Goal: Check status: Check status

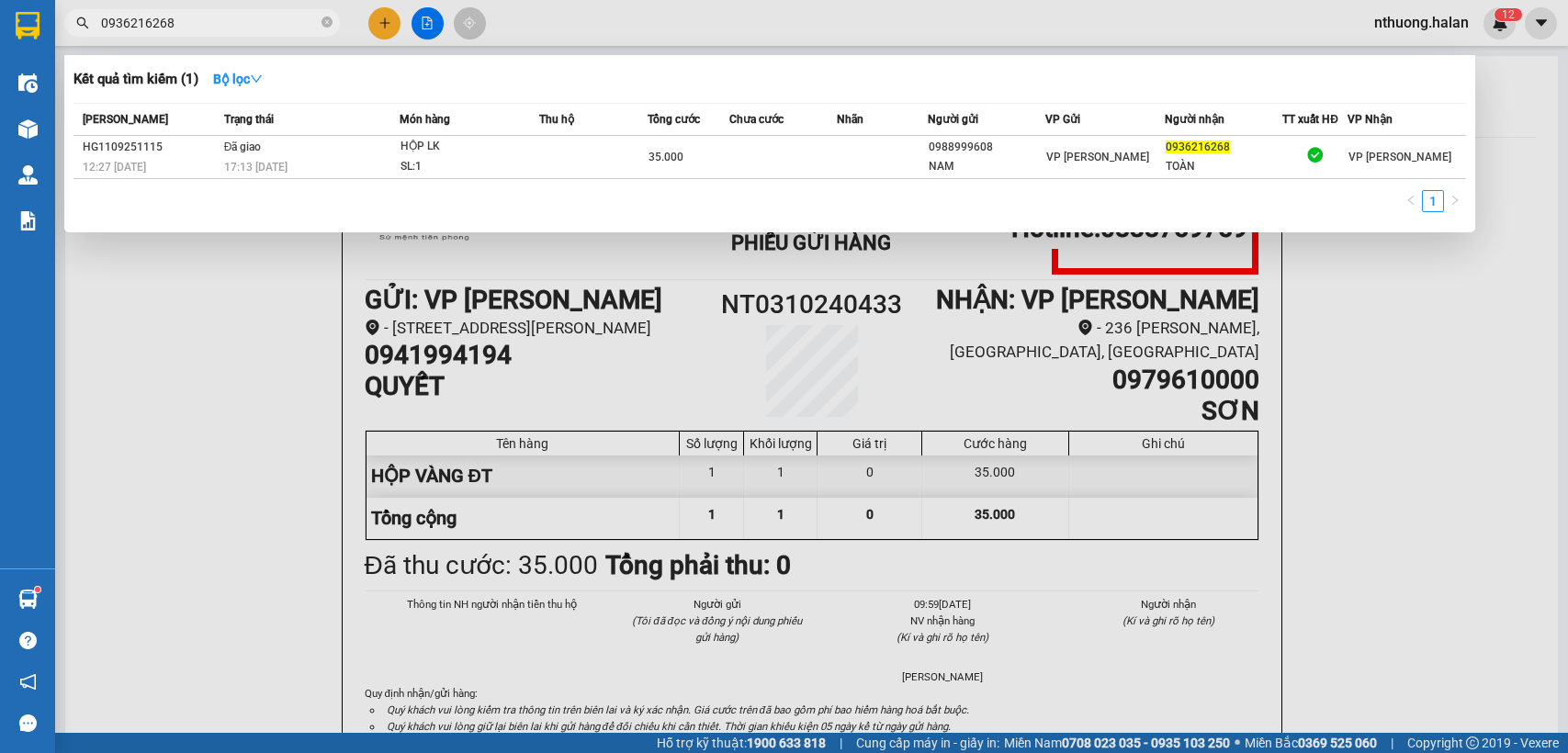
click at [221, 30] on input "0936216268" at bounding box center [209, 23] width 217 height 21
click at [197, 30] on input "0936216268" at bounding box center [209, 23] width 217 height 21
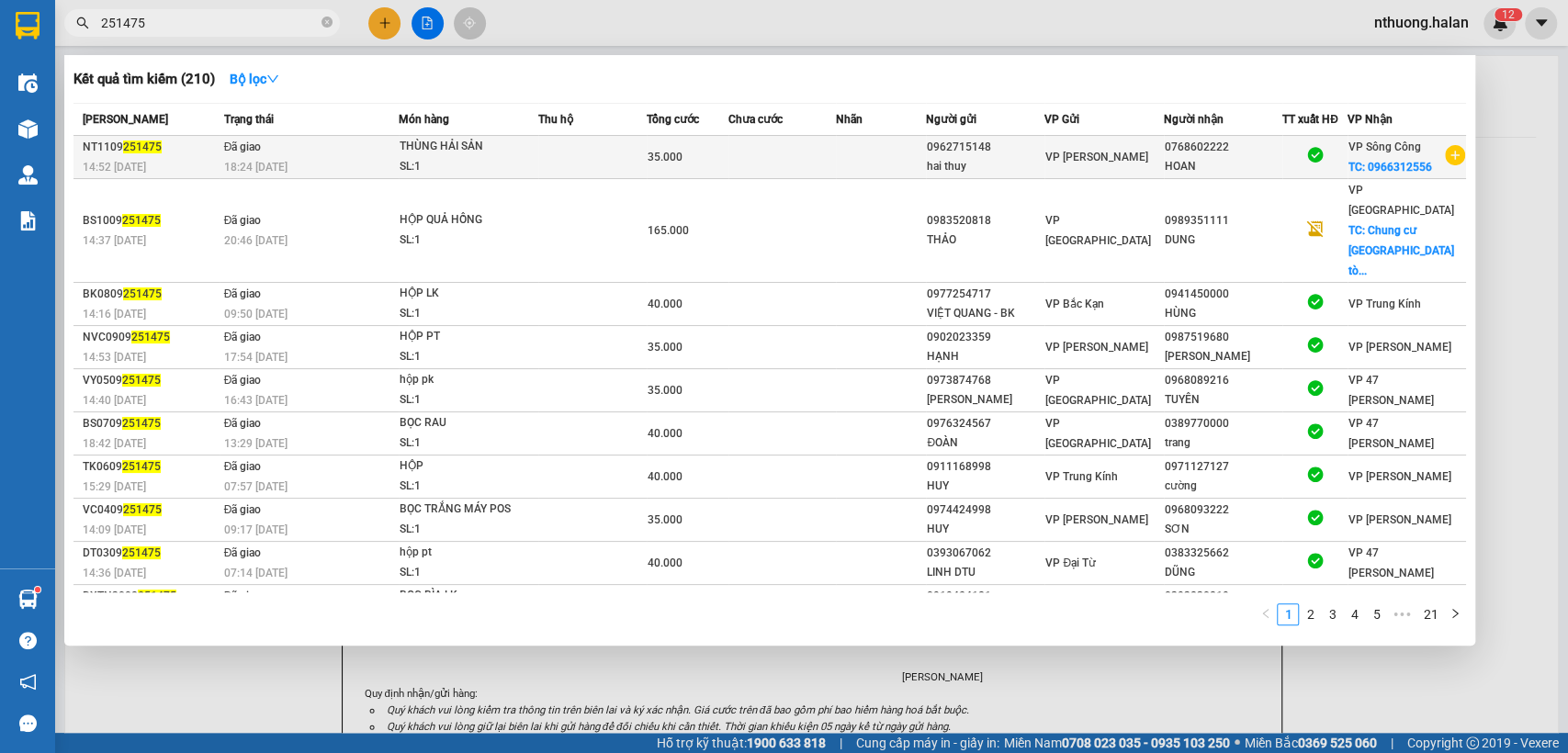
type input "251475"
click at [1216, 148] on div "0768602222" at bounding box center [1223, 147] width 117 height 20
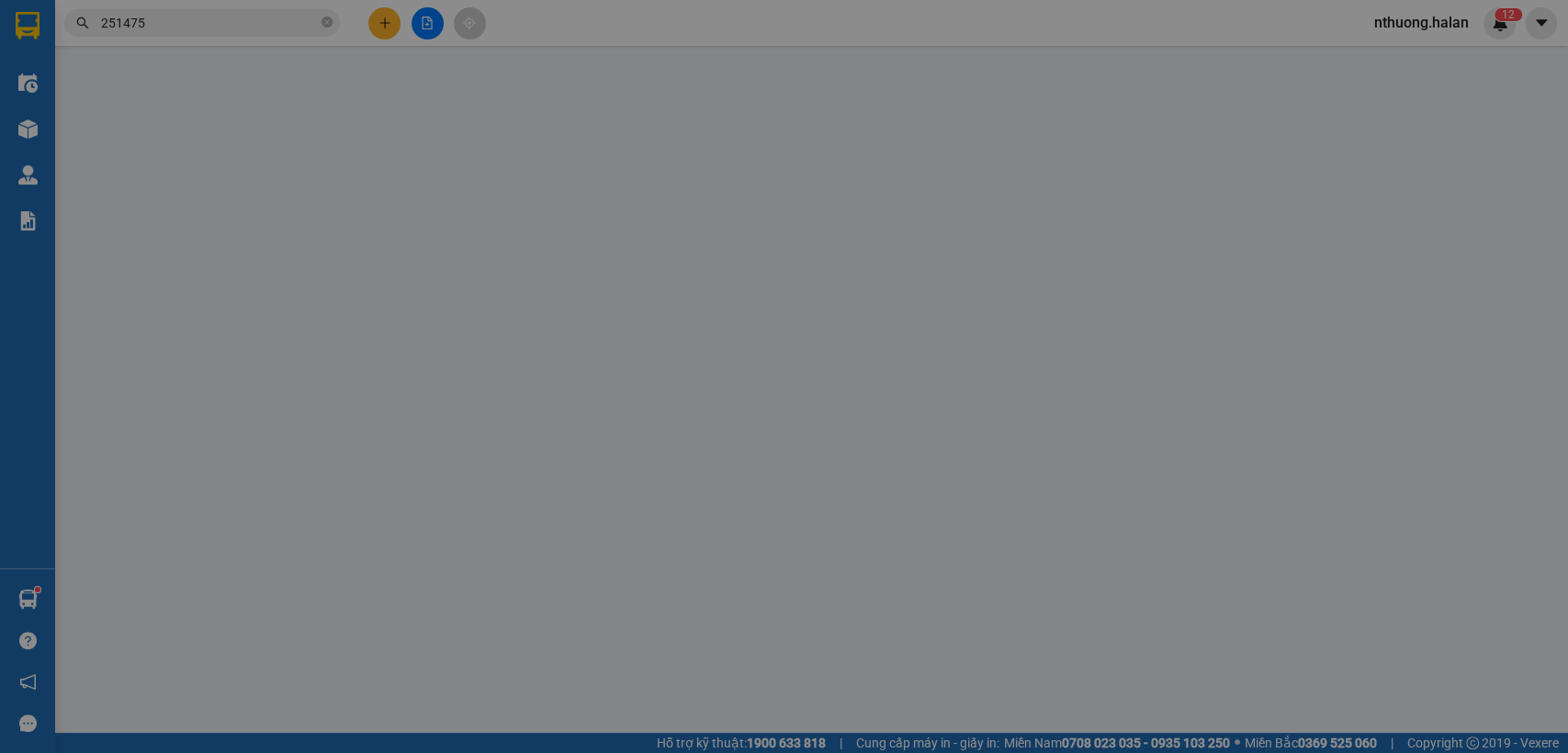
click at [1216, 148] on div "Cước lấy hàng" at bounding box center [1190, 157] width 166 height 28
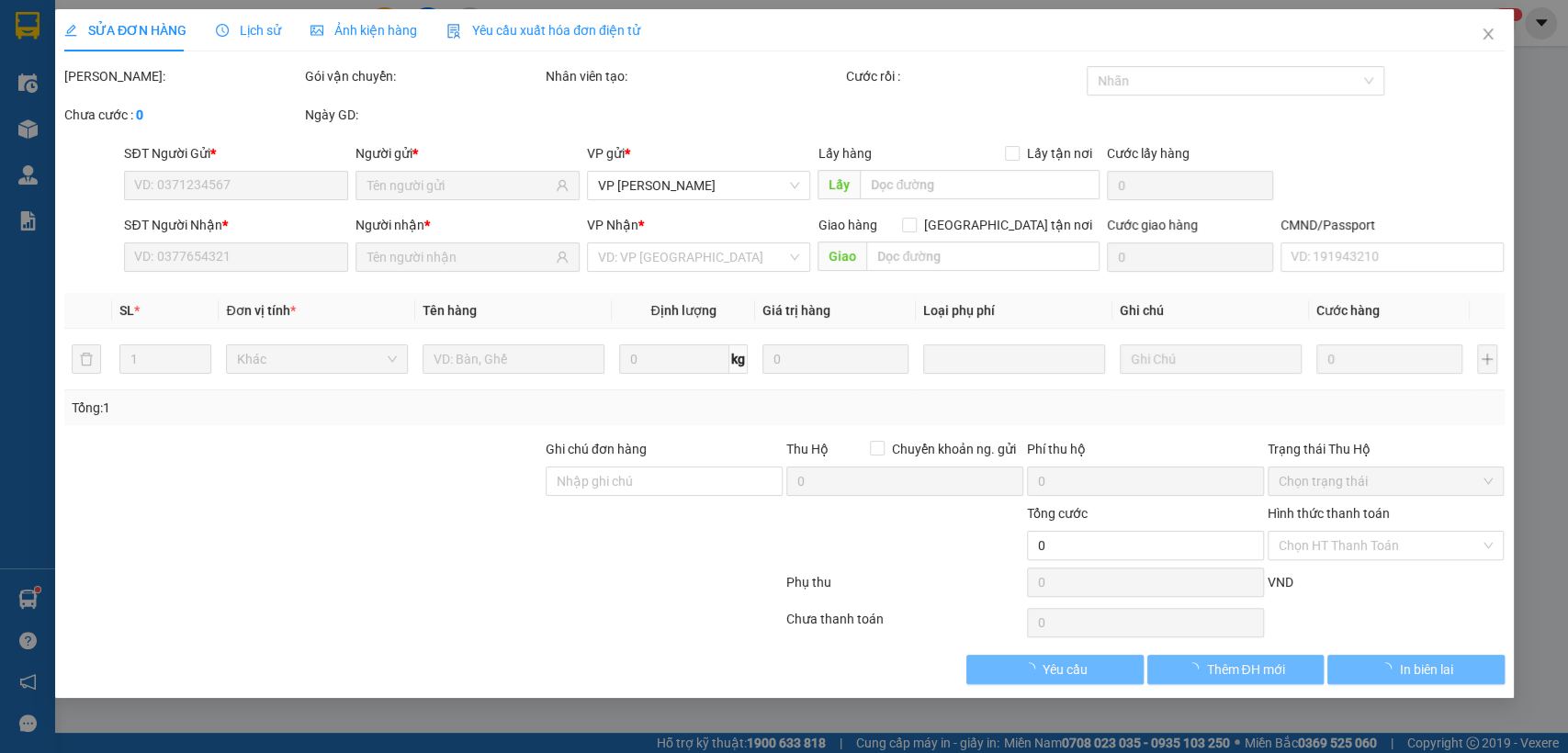
type input "0962715148"
type input "0768602222"
checkbox input "true"
type input "0966312556"
type input "35.000"
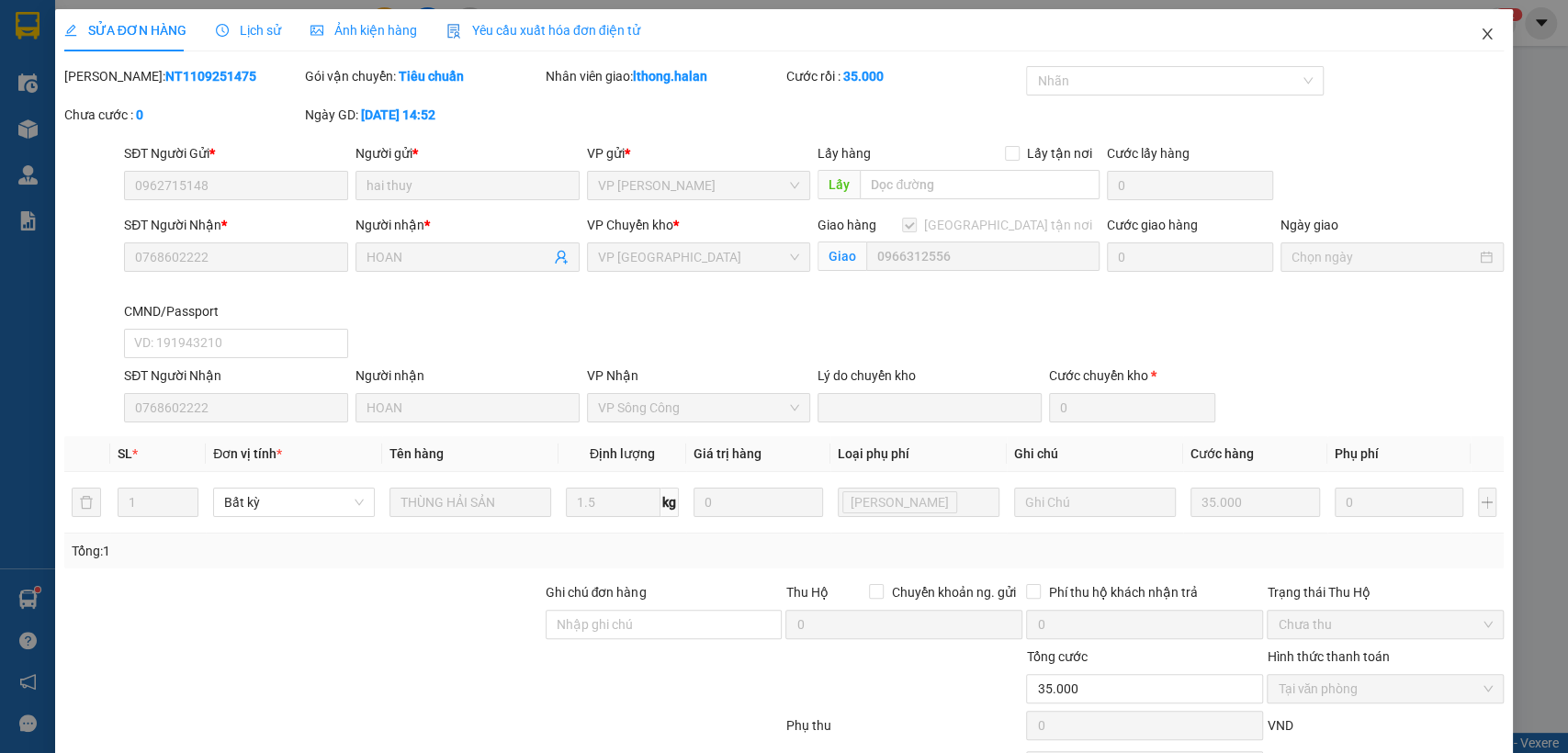
click at [1480, 38] on icon "close" at bounding box center [1488, 34] width 15 height 15
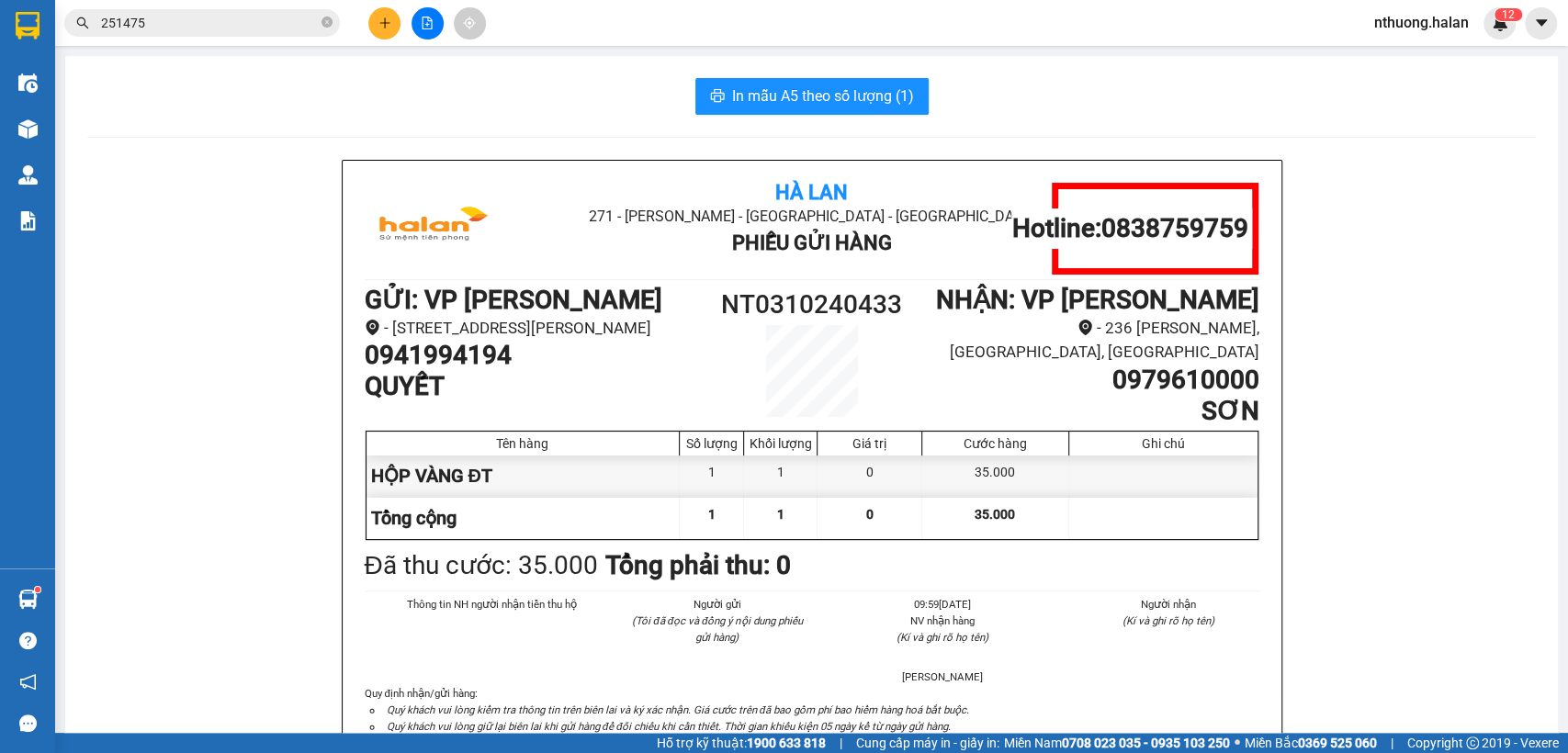
click at [241, 26] on input "251475" at bounding box center [209, 23] width 217 height 21
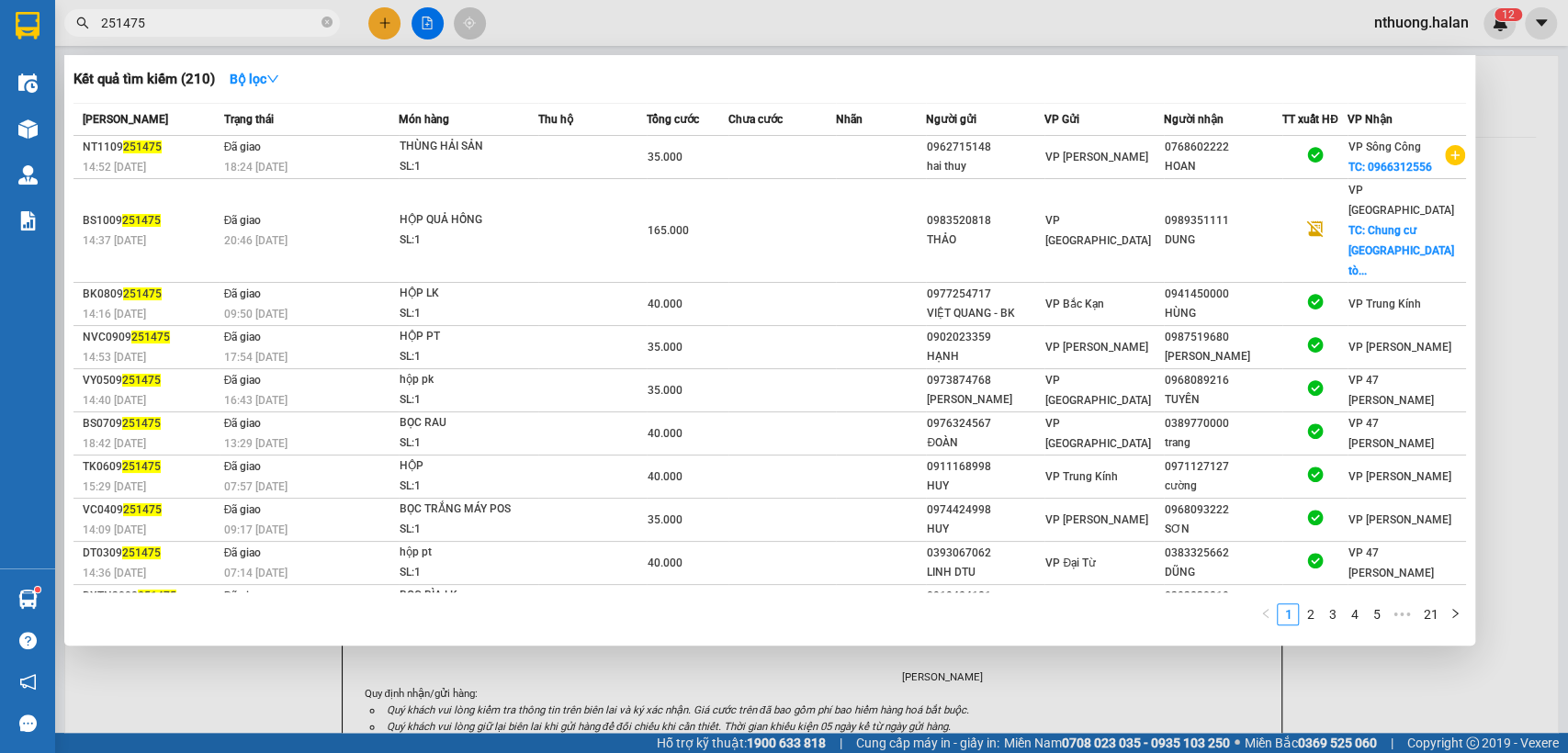
click at [241, 26] on input "251475" at bounding box center [209, 23] width 217 height 21
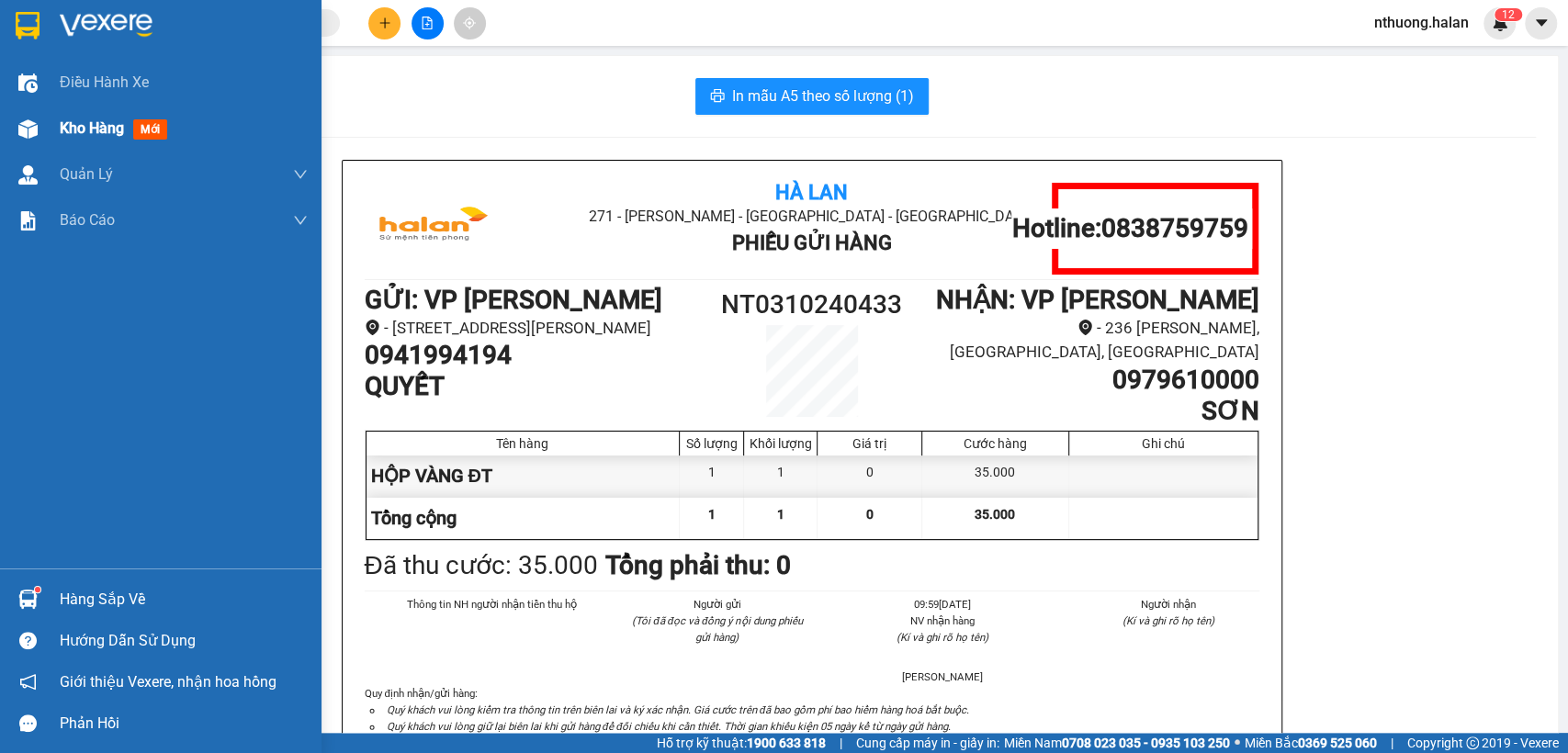
click at [90, 124] on span "Kho hàng" at bounding box center [91, 128] width 64 height 18
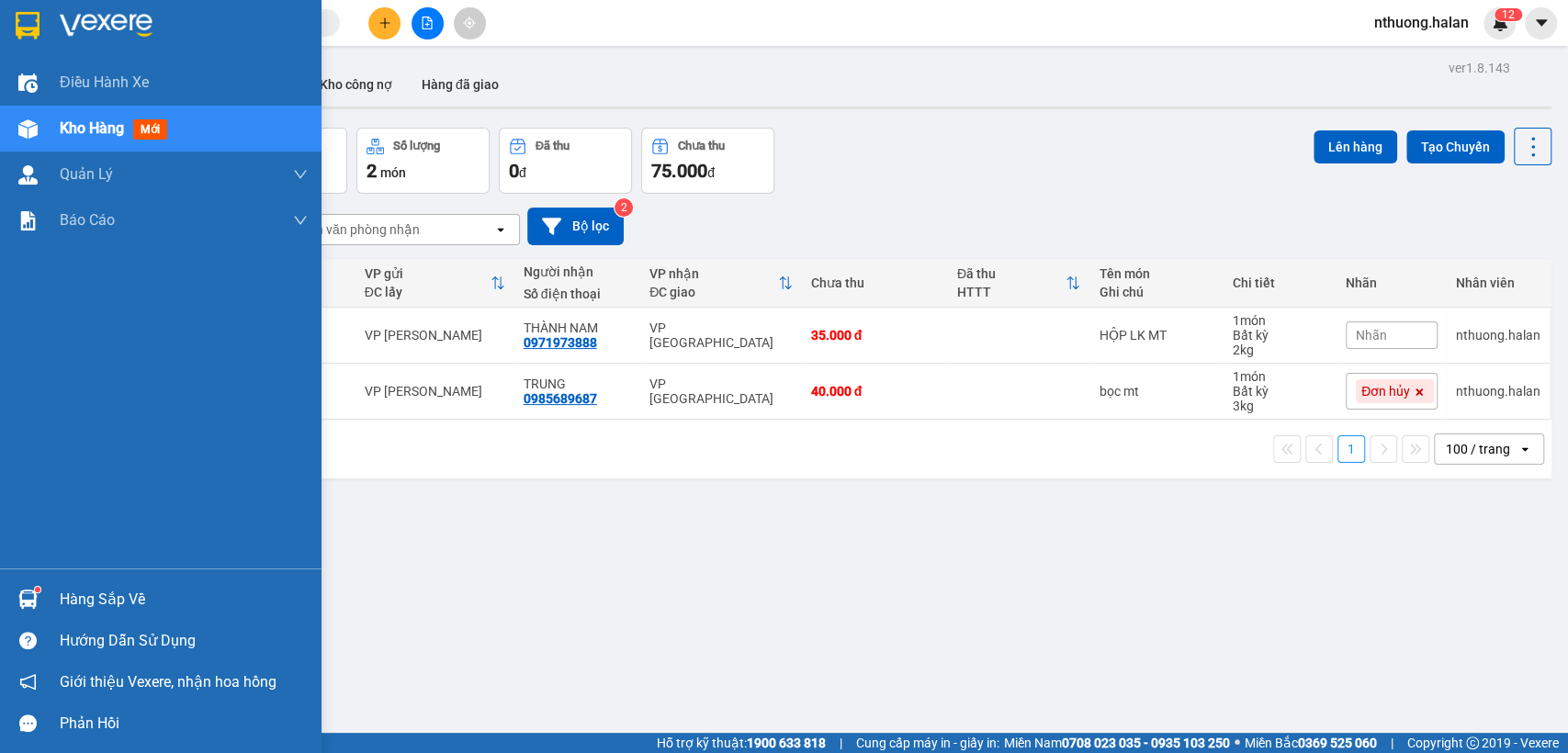
click at [75, 598] on div "Hàng sắp về" at bounding box center [184, 600] width 248 height 28
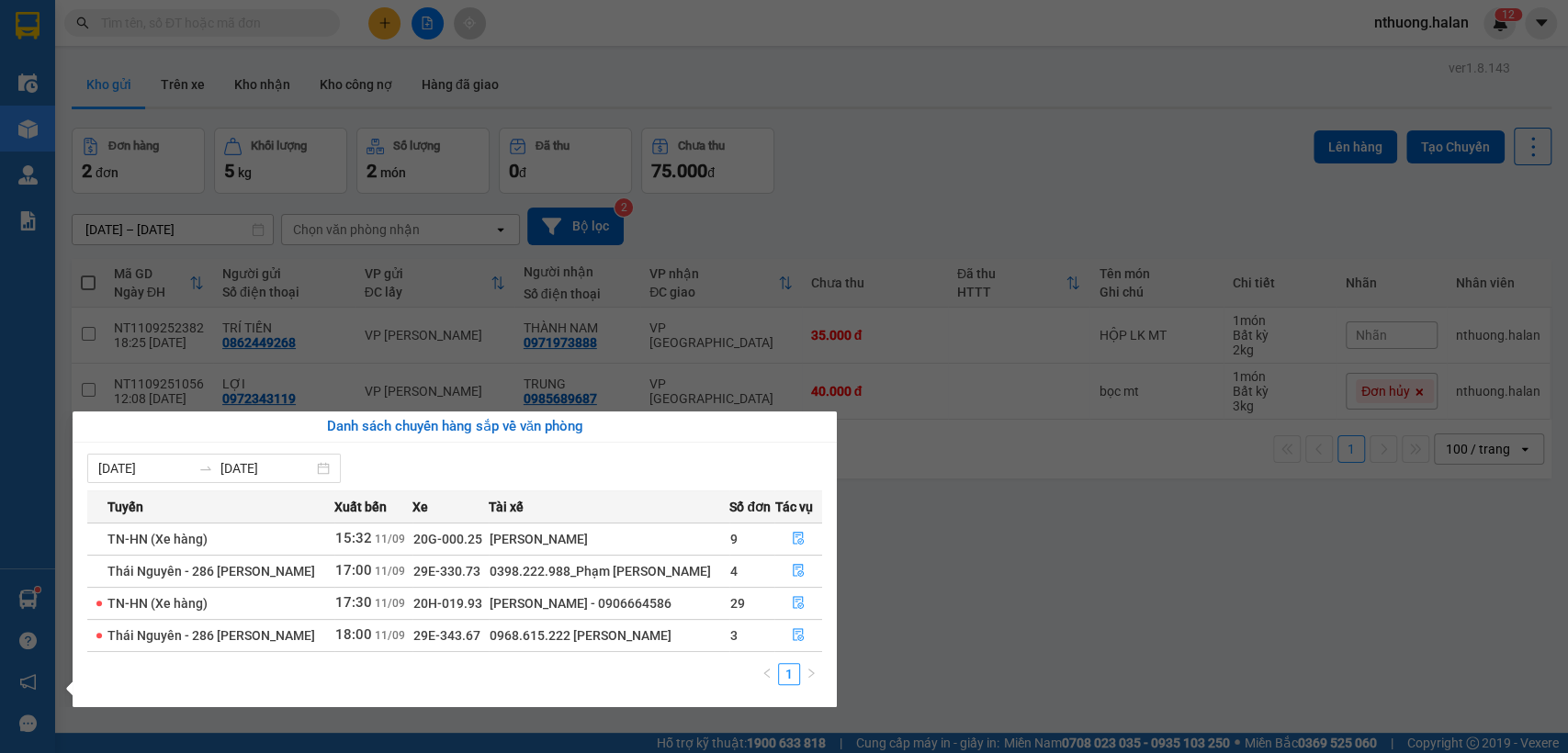
click at [1067, 597] on section "Kết quả tìm kiếm ( 210 ) Bộ lọc Mã ĐH Trạng thái Món hàng Thu hộ Tổng cước Chưa…" at bounding box center [784, 376] width 1568 height 753
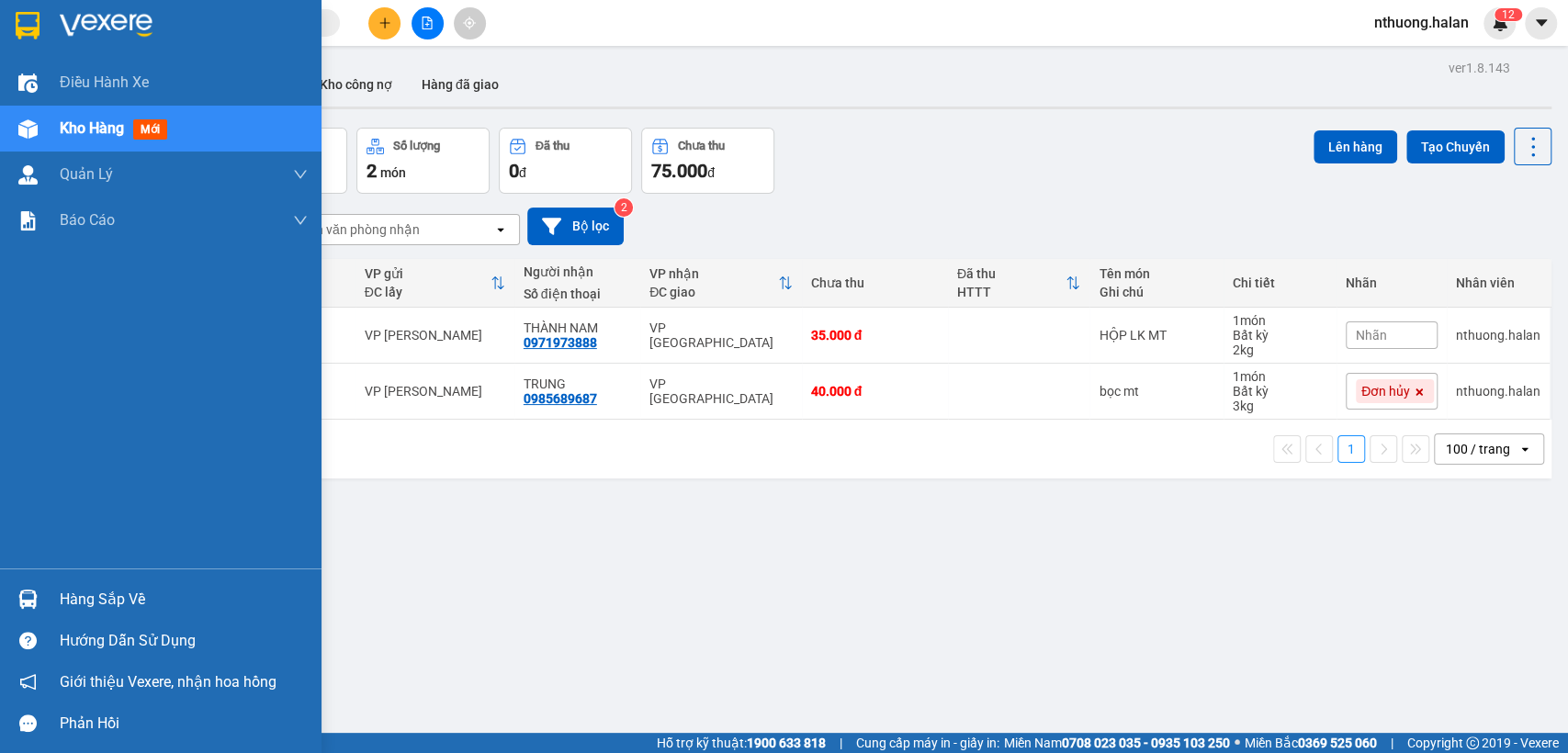
click at [140, 586] on div "Hàng sắp về" at bounding box center [184, 600] width 248 height 28
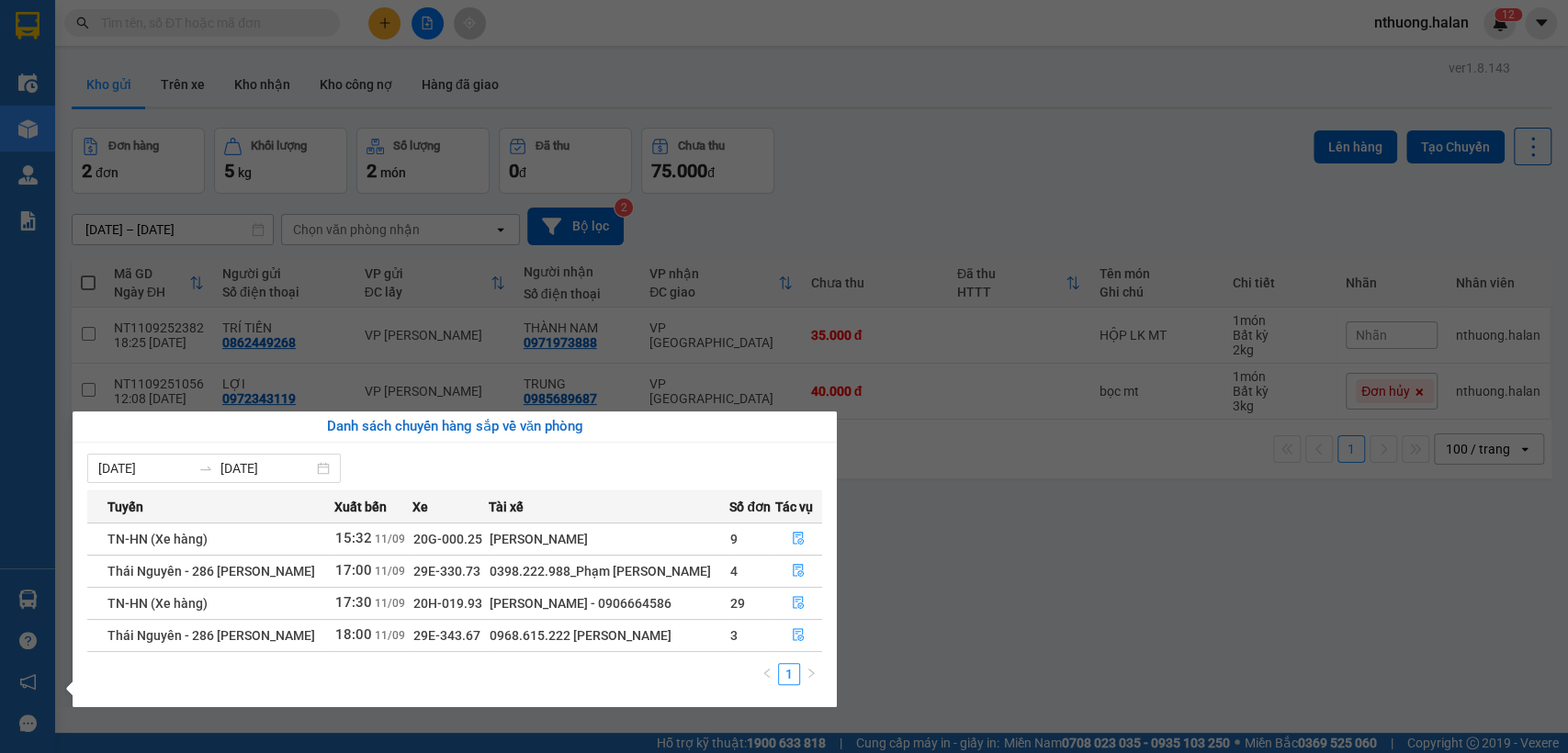
click at [988, 556] on section "Kết quả tìm kiếm ( 210 ) Bộ lọc Mã ĐH Trạng thái Món hàng Thu hộ Tổng cước Chưa…" at bounding box center [784, 376] width 1568 height 753
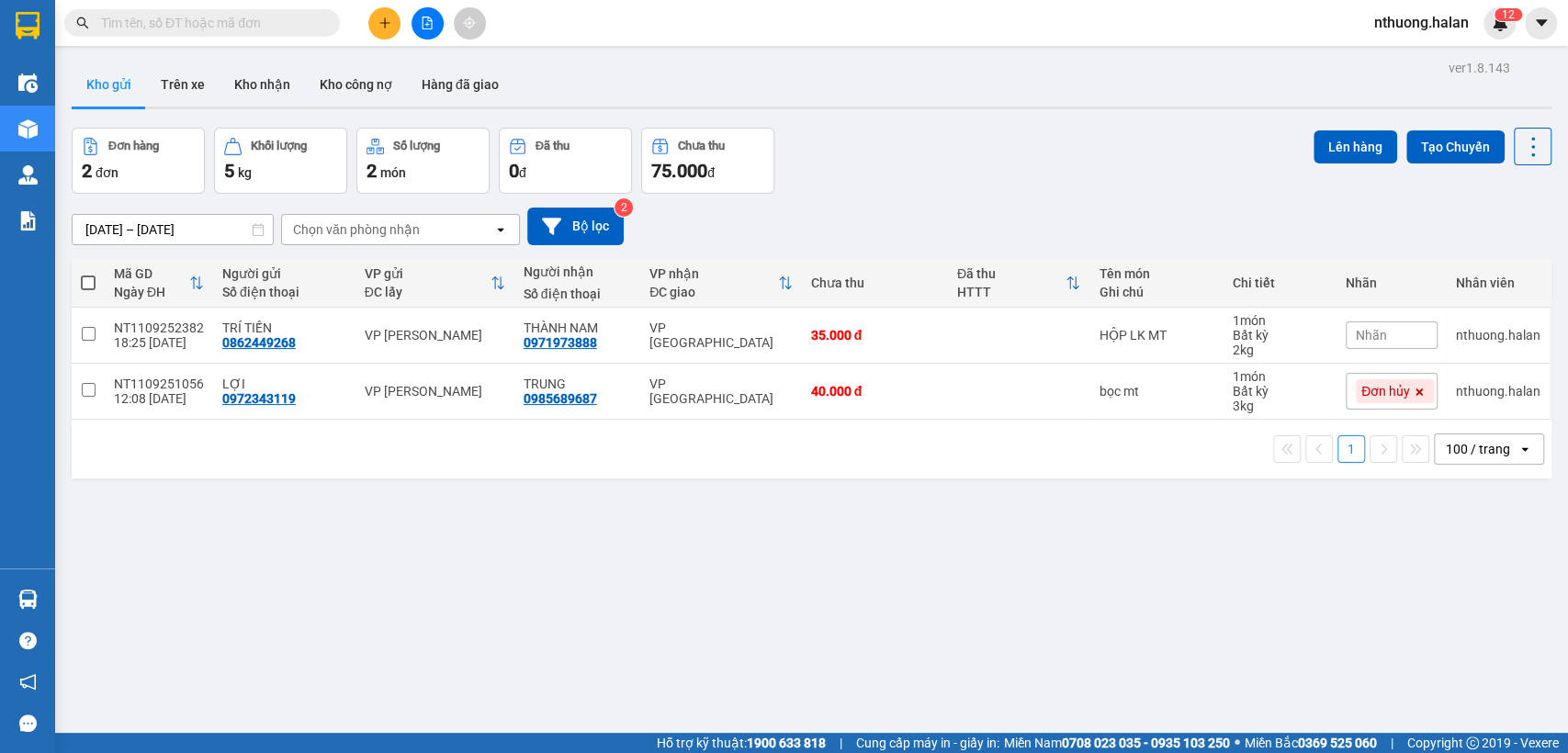
click at [227, 21] on input "text" at bounding box center [209, 23] width 217 height 21
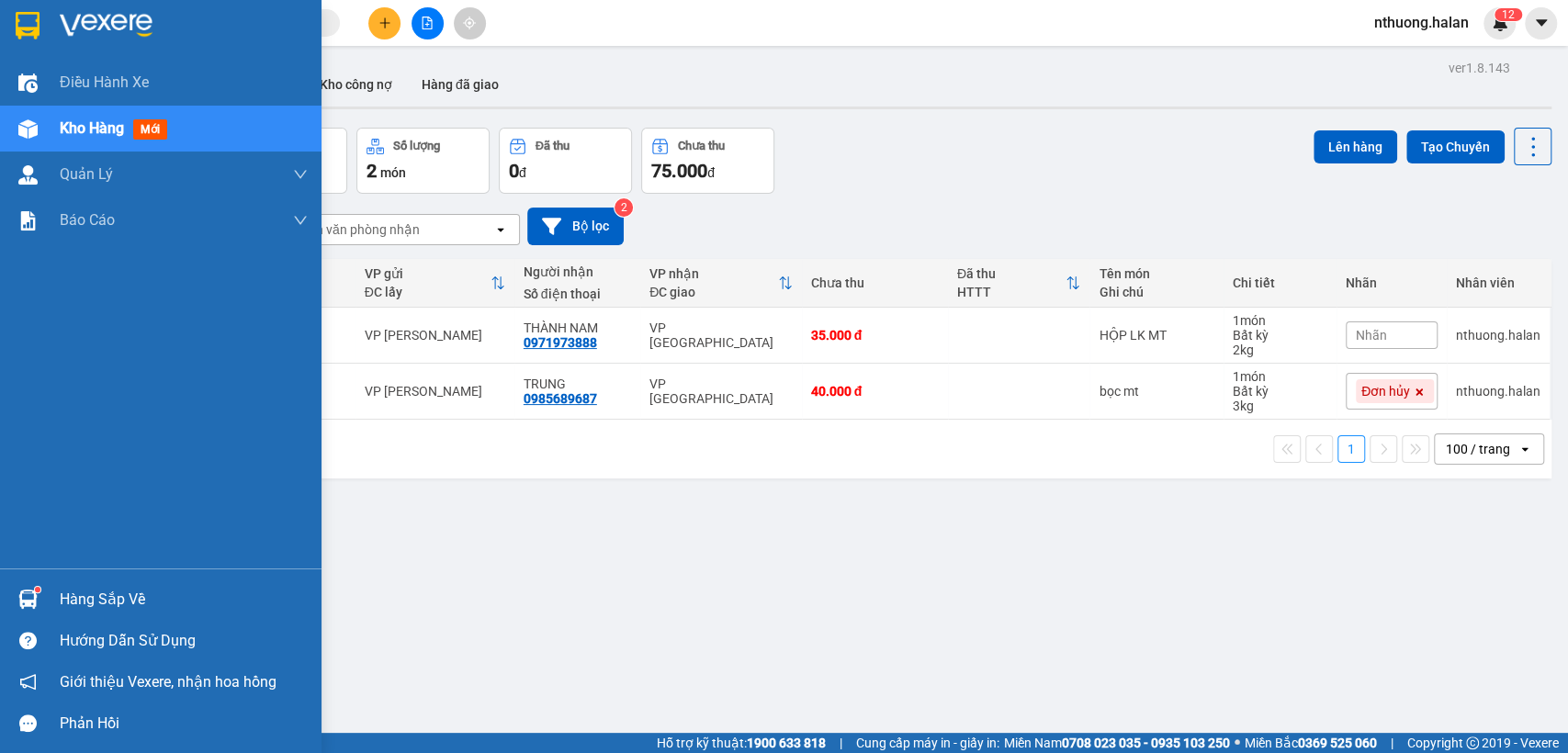
click at [117, 589] on div "Hàng sắp về" at bounding box center [184, 600] width 248 height 28
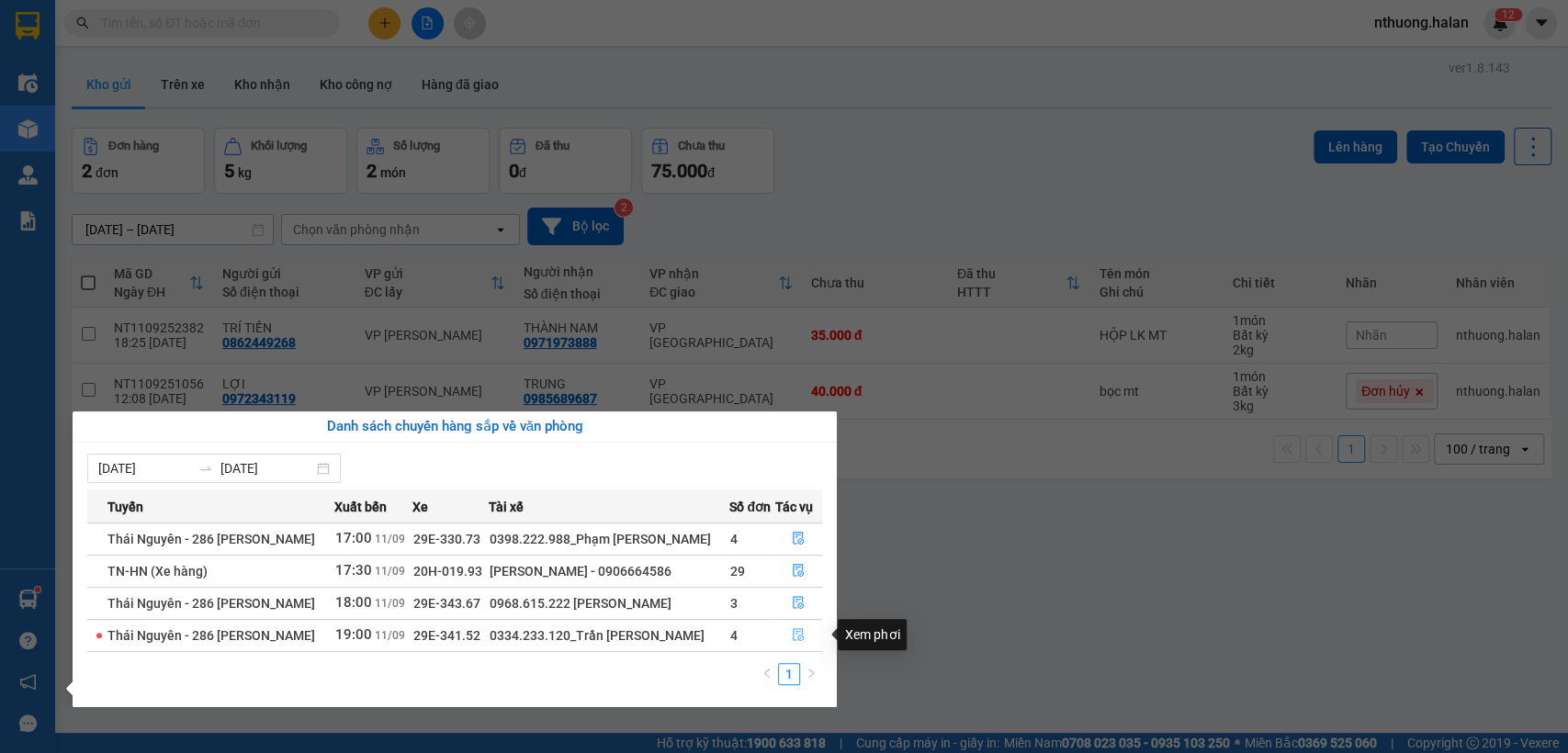
click at [794, 629] on icon "file-done" at bounding box center [799, 635] width 13 height 13
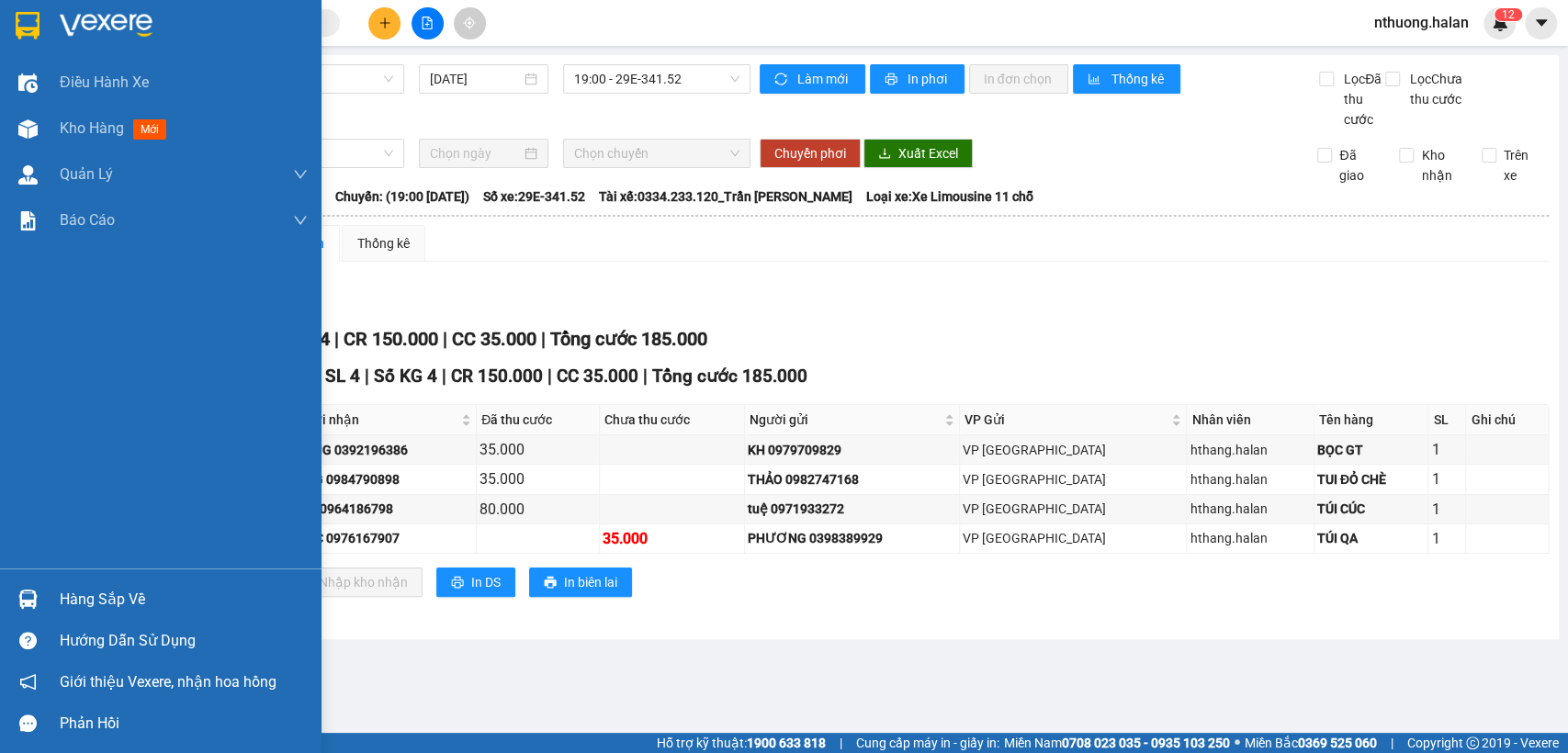
click at [77, 597] on div "Hàng sắp về" at bounding box center [184, 600] width 248 height 28
